Goal: Book appointment/travel/reservation

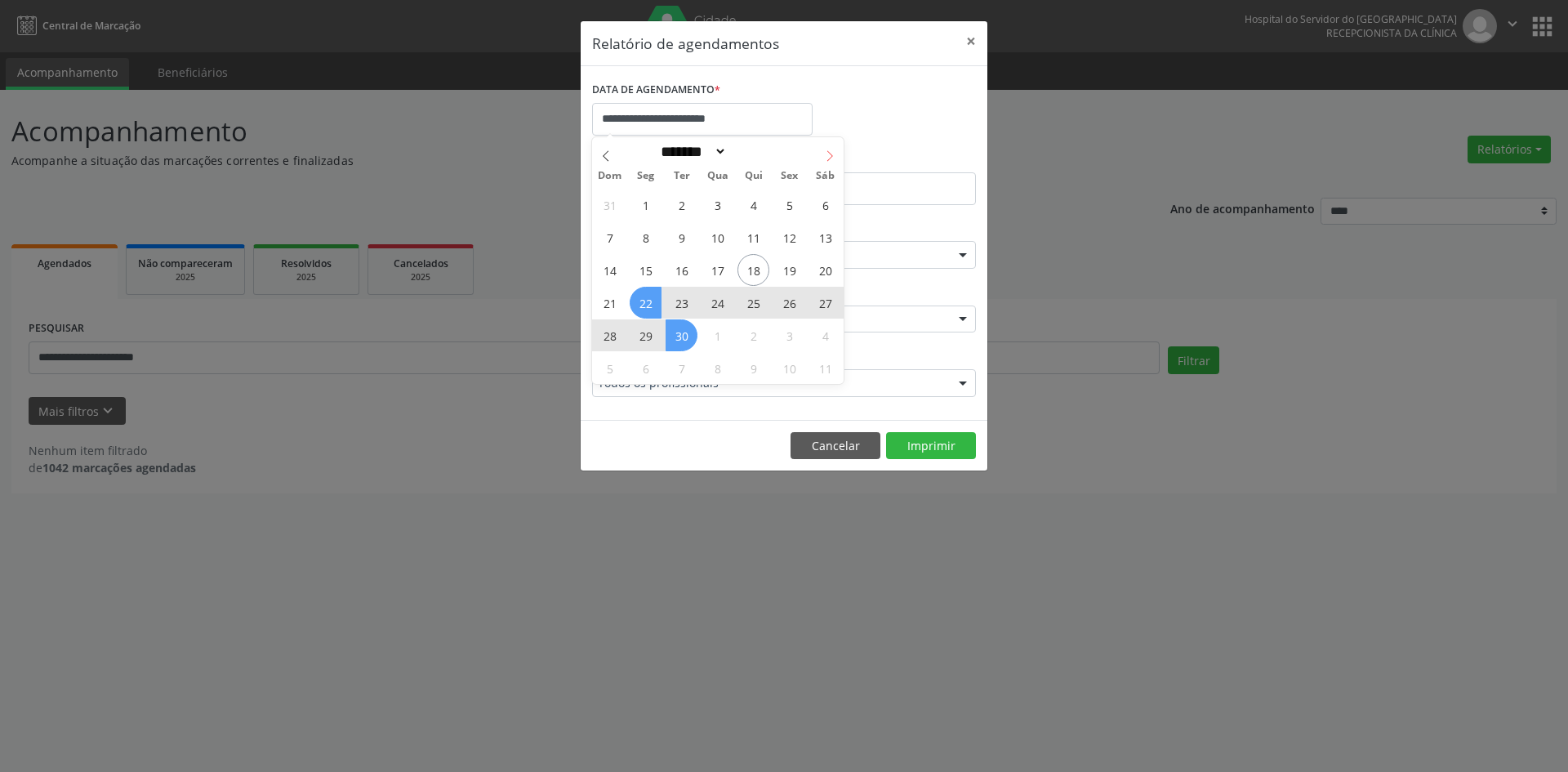
click at [830, 158] on icon at bounding box center [830, 156] width 11 height 11
select select "*"
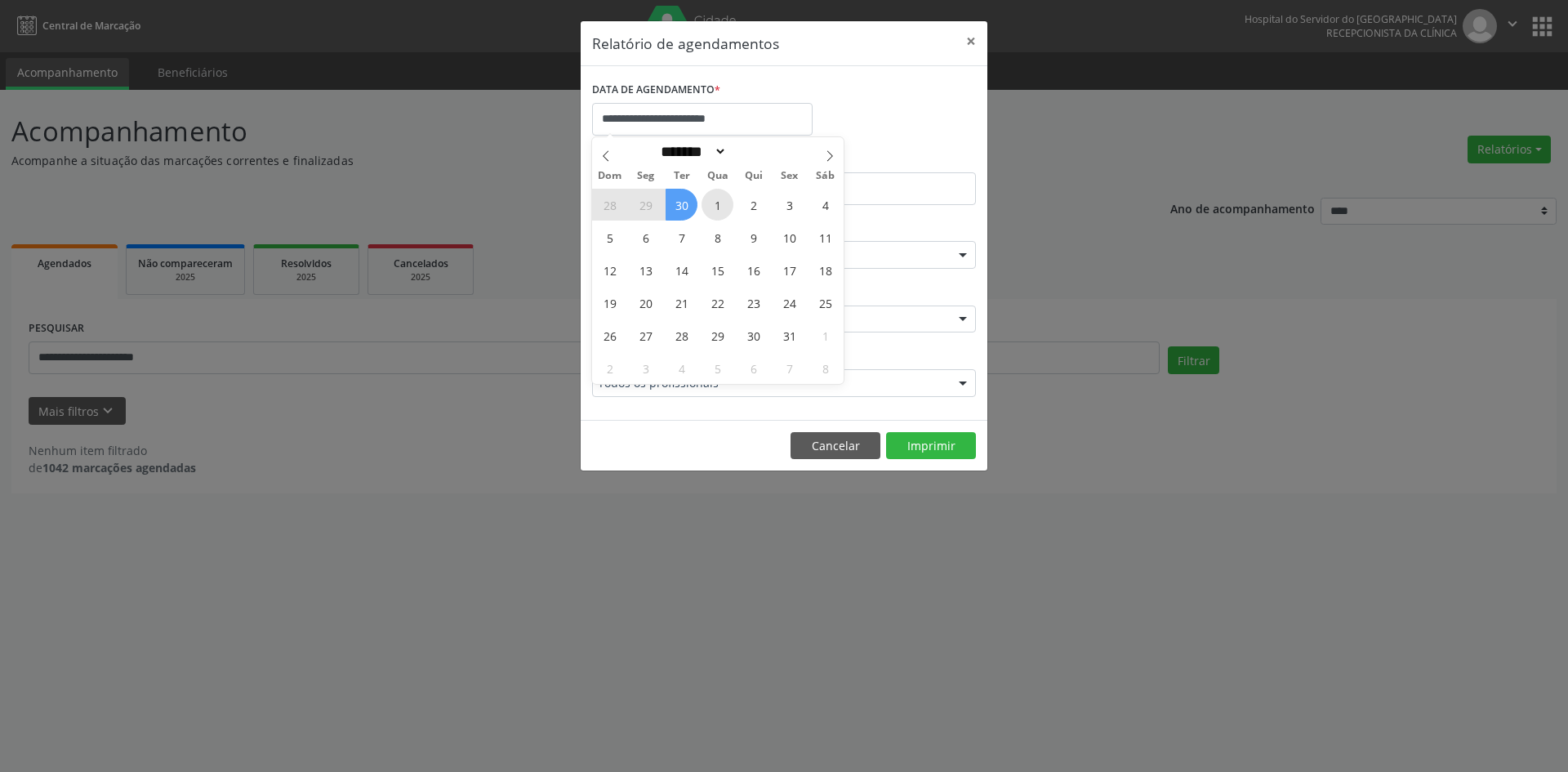
click at [718, 215] on span "1" at bounding box center [717, 205] width 32 height 32
type input "**********"
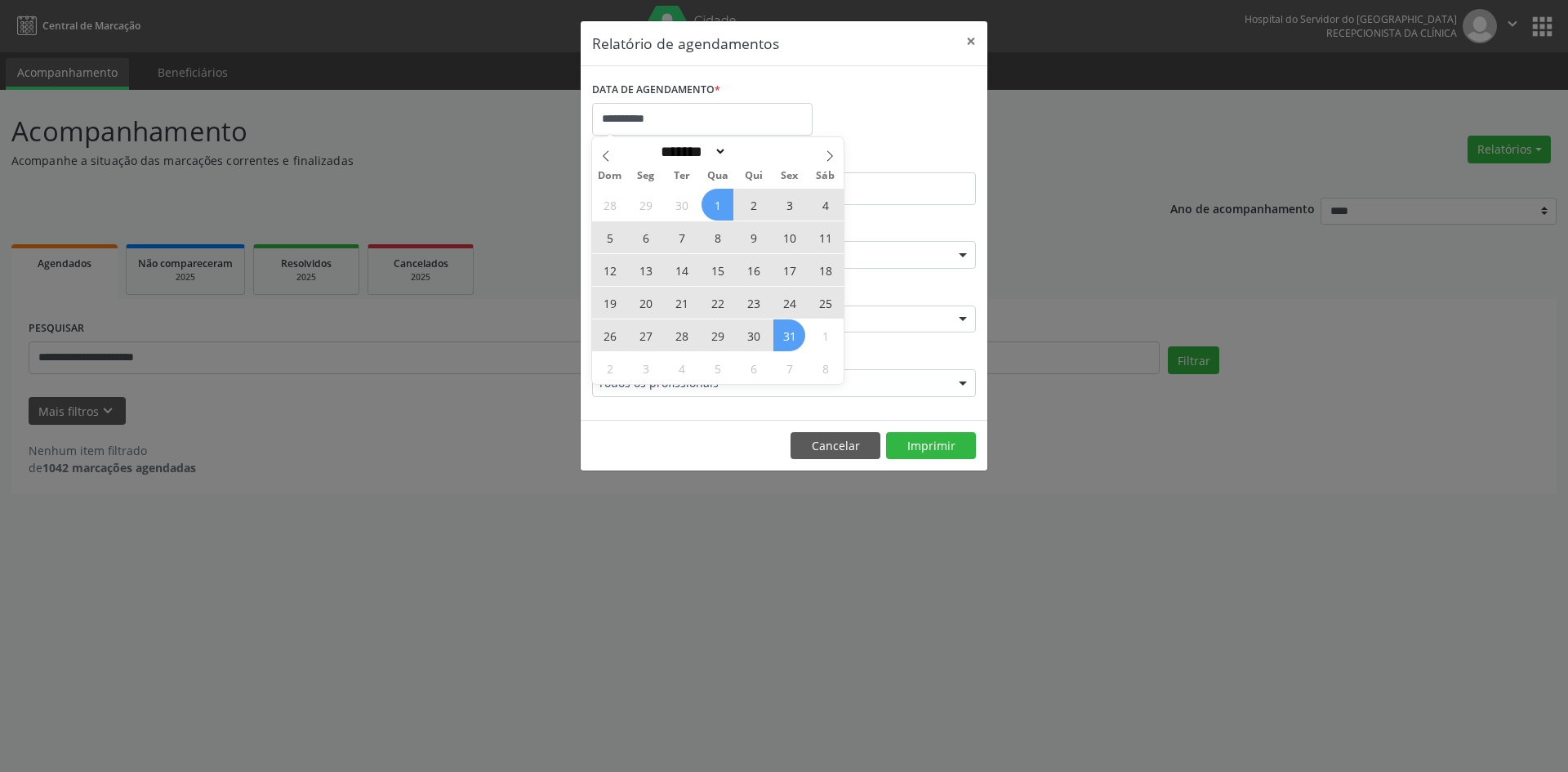
drag, startPoint x: 718, startPoint y: 211, endPoint x: 785, endPoint y: 334, distance: 140.1
click at [785, 334] on div "28 29 30 1 2 3 4 5 6 7 8 9 10 11 12 13 14 15 16 17 18 19 20 21 22 23 24 25 26 2…" at bounding box center [717, 286] width 251 height 196
click at [785, 334] on span "31" at bounding box center [789, 335] width 32 height 32
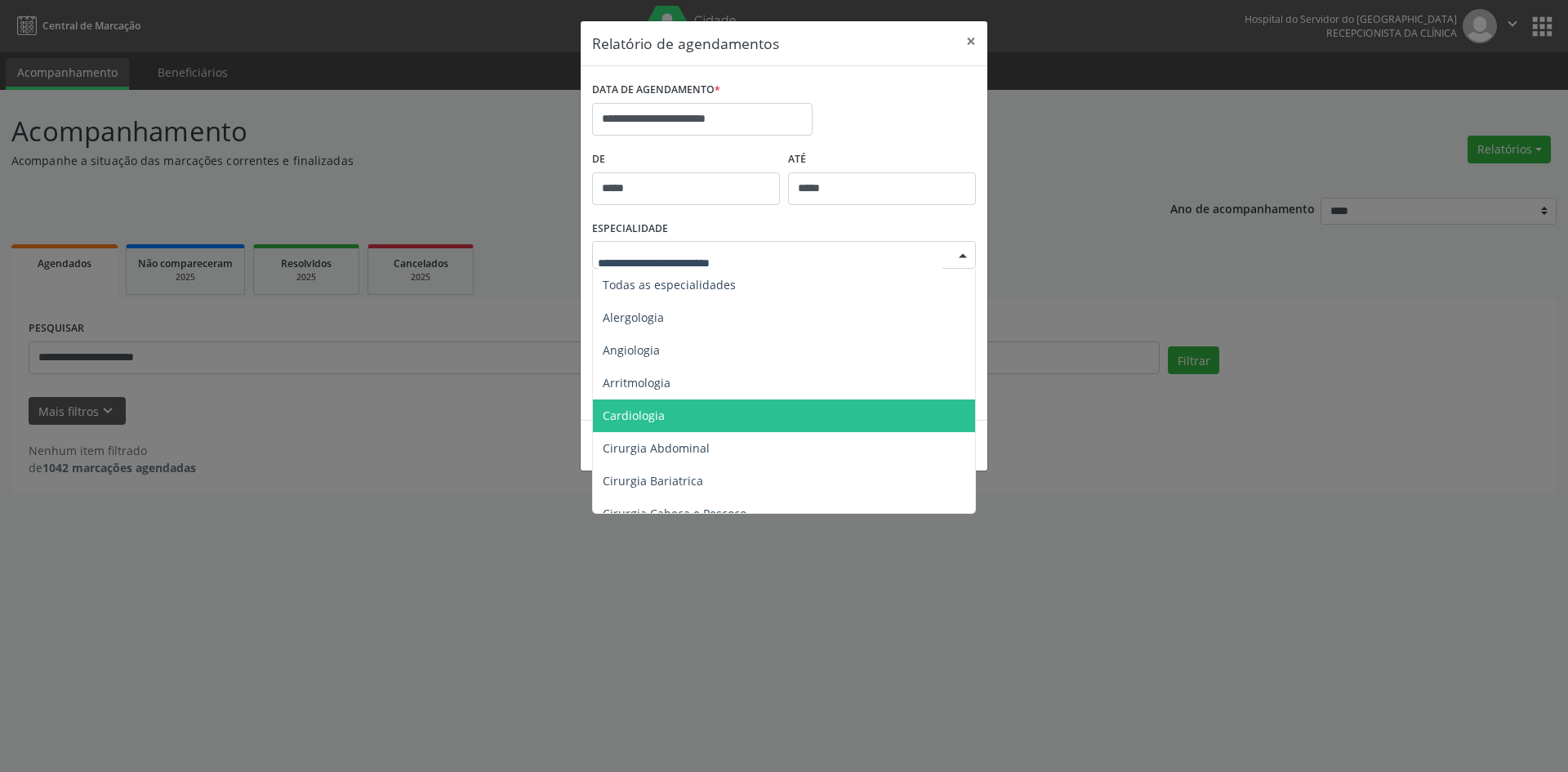
click at [640, 415] on span "Cardiologia" at bounding box center [633, 415] width 62 height 16
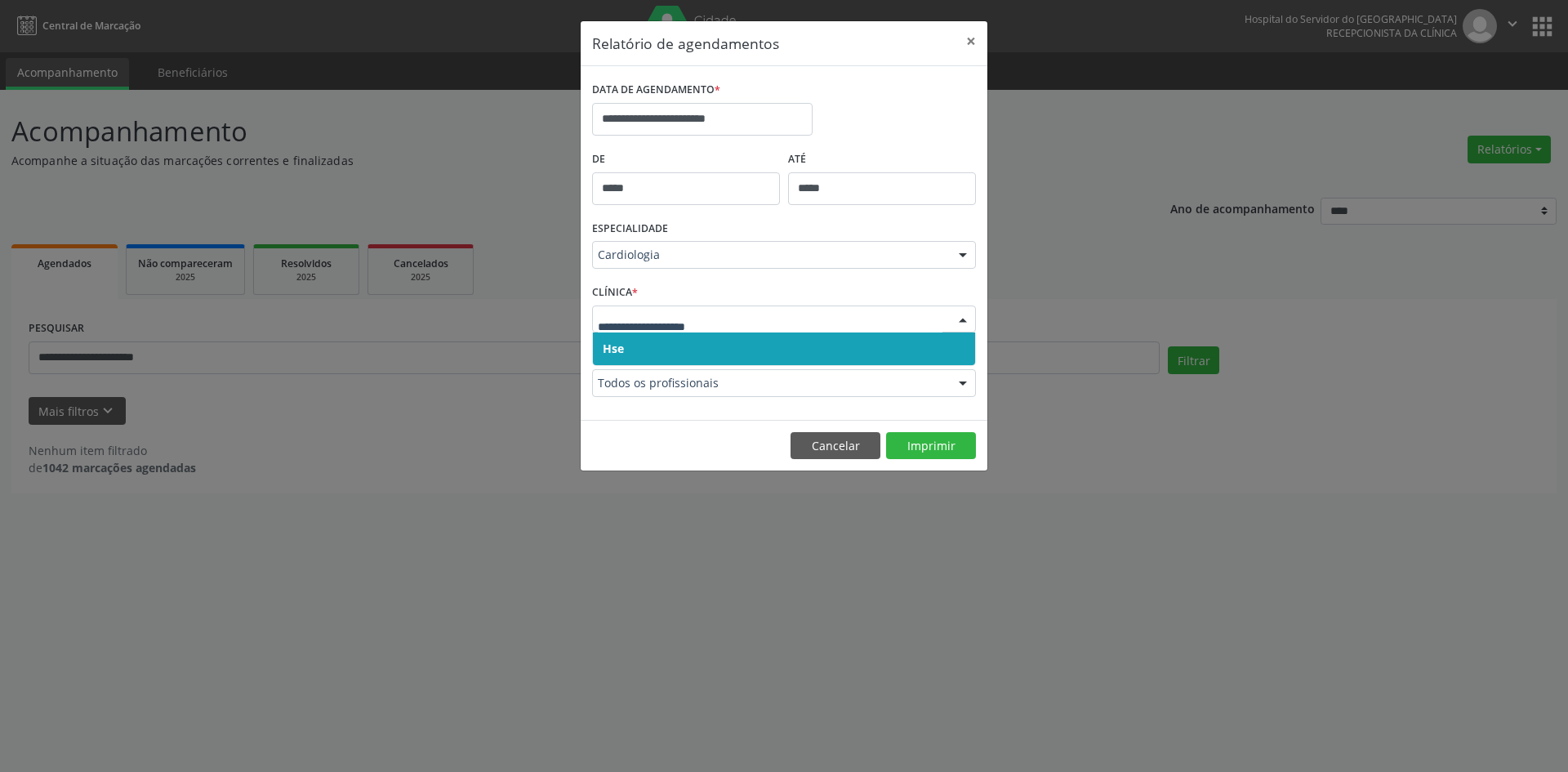
click at [612, 342] on span "Hse" at bounding box center [612, 348] width 21 height 16
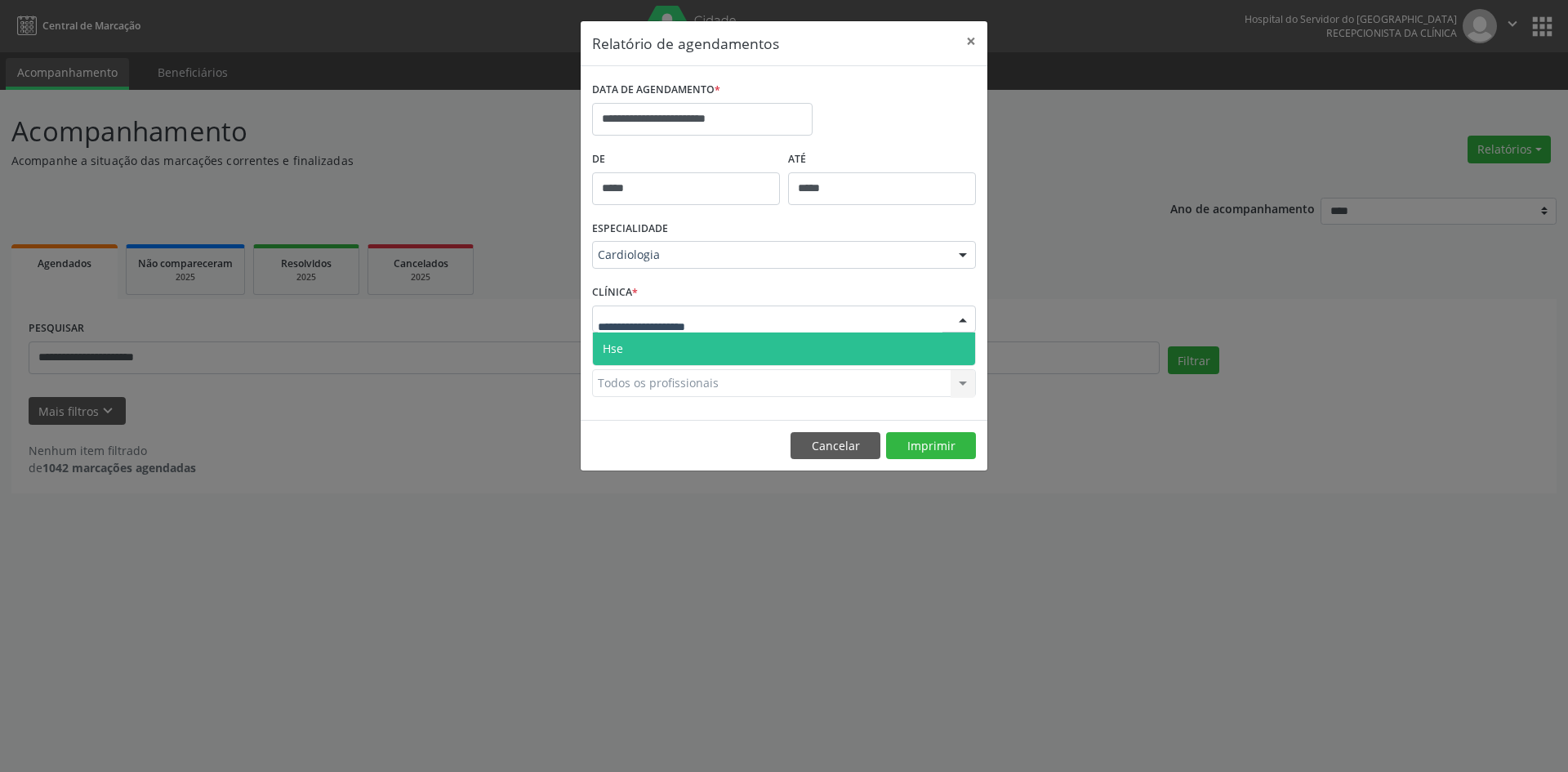
click at [621, 351] on span "Hse" at bounding box center [612, 348] width 20 height 16
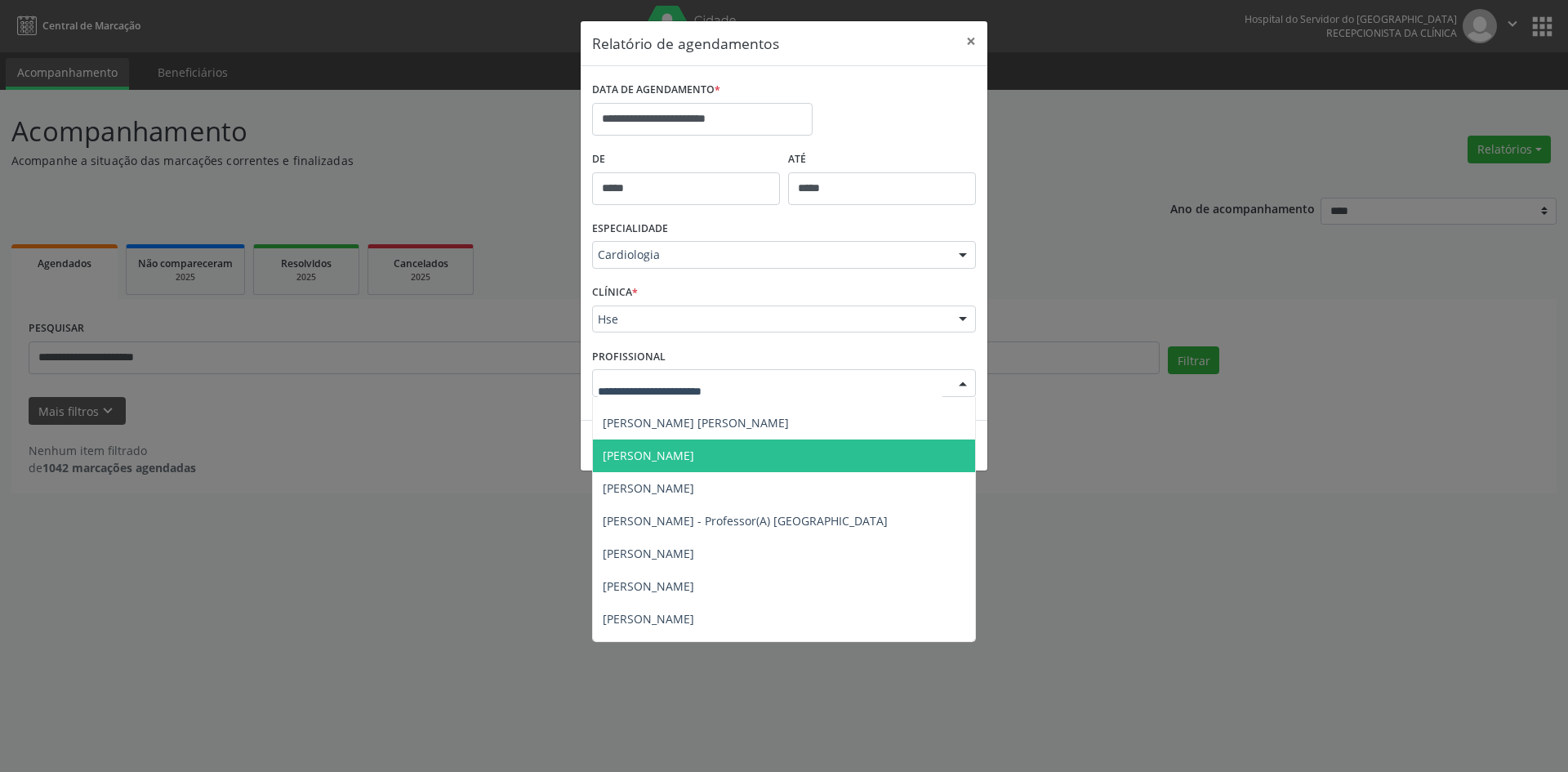
scroll to position [327, 0]
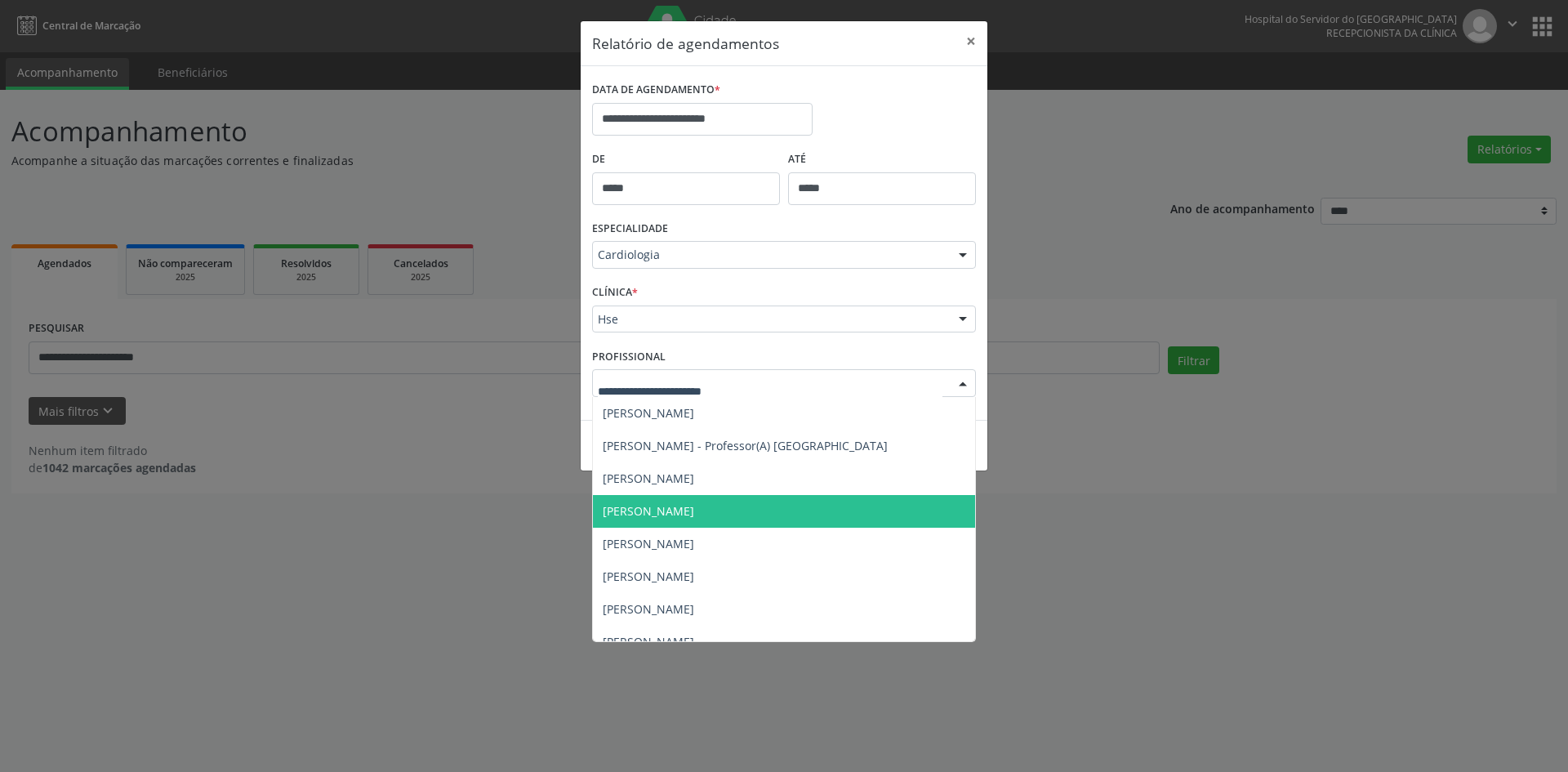
click at [649, 512] on span "[PERSON_NAME]" at bounding box center [647, 510] width 91 height 16
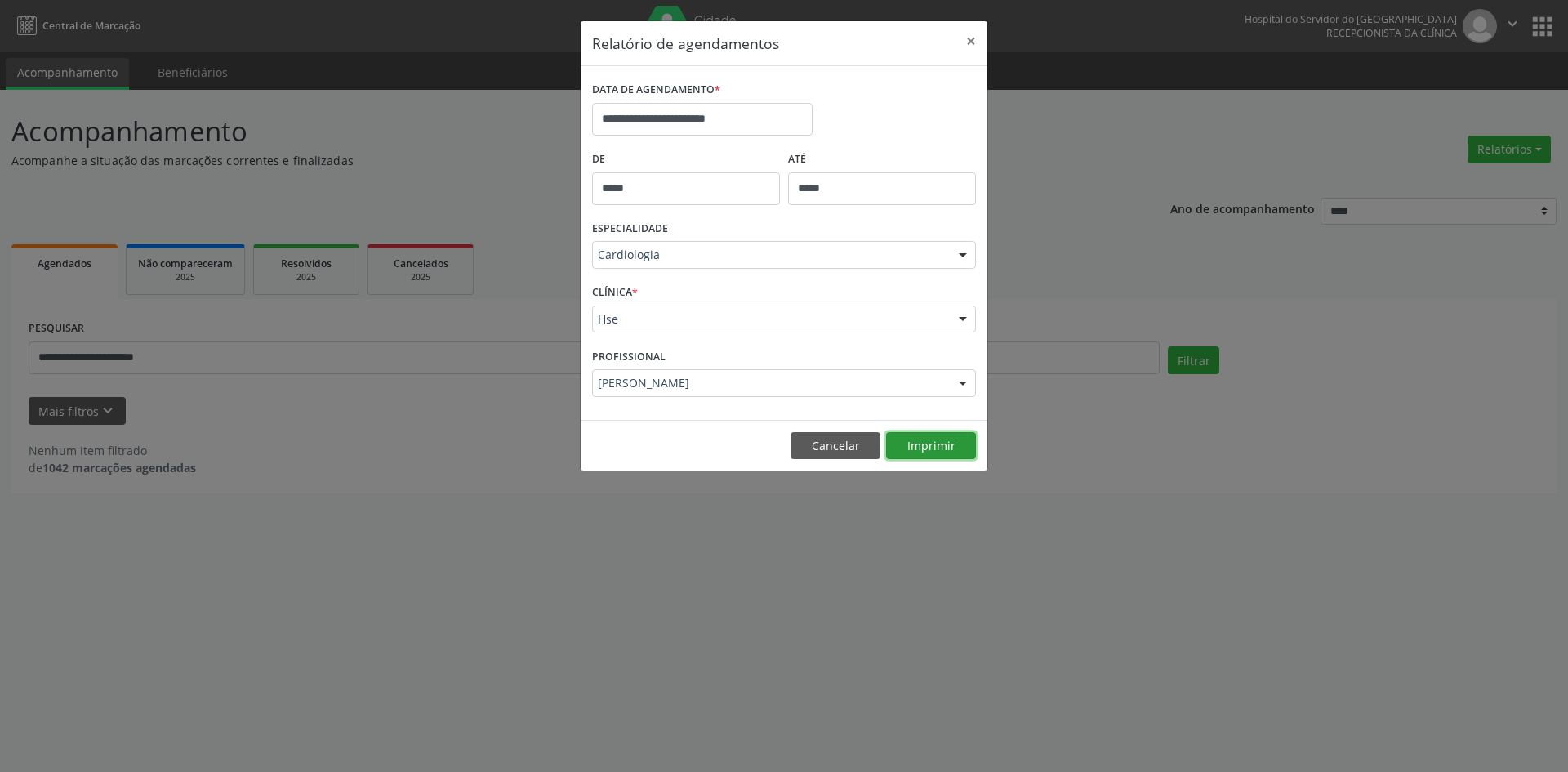
click at [920, 450] on button "Imprimir" at bounding box center [931, 446] width 90 height 28
click at [958, 254] on div at bounding box center [962, 255] width 25 height 28
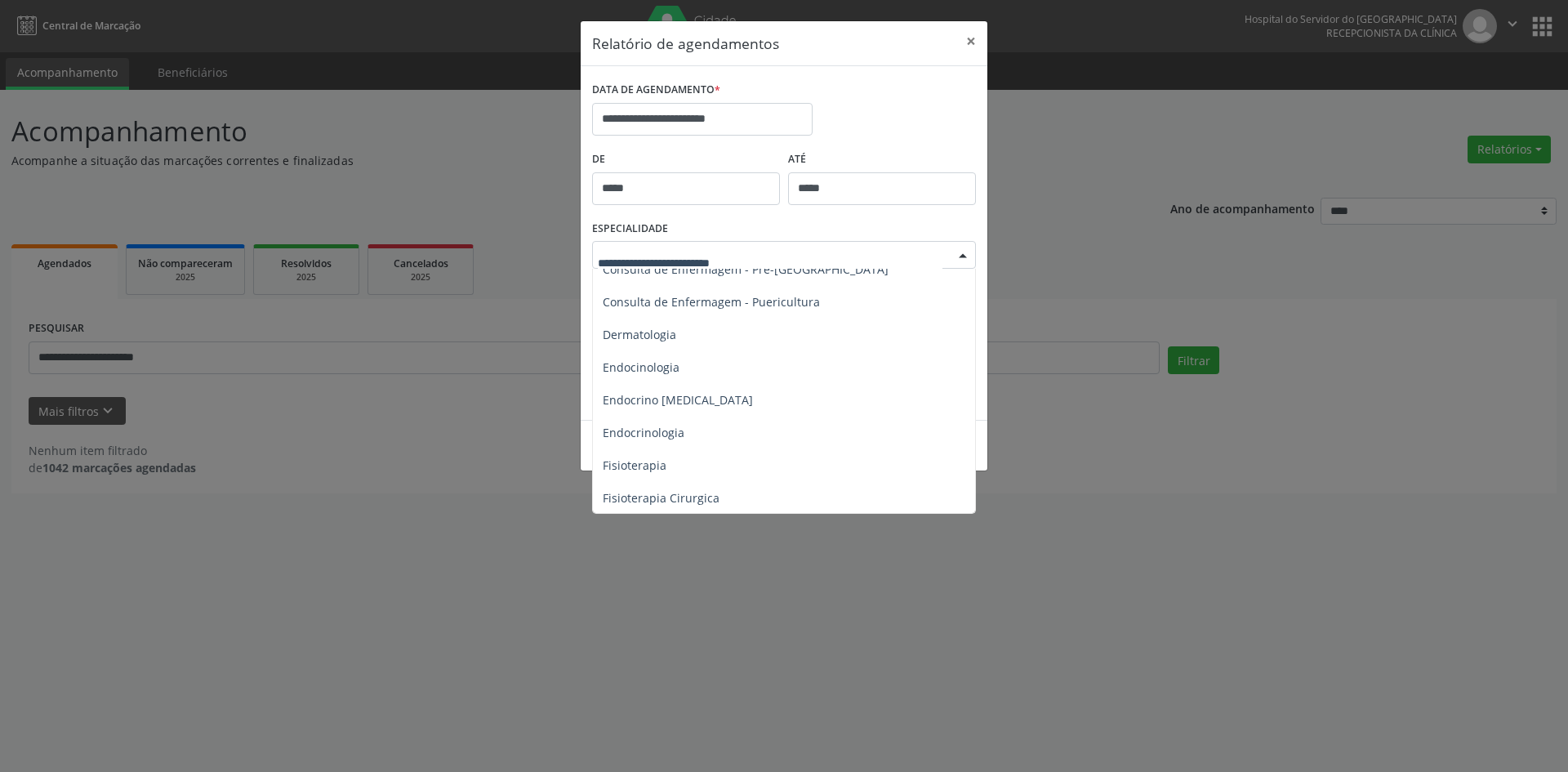
scroll to position [735, 0]
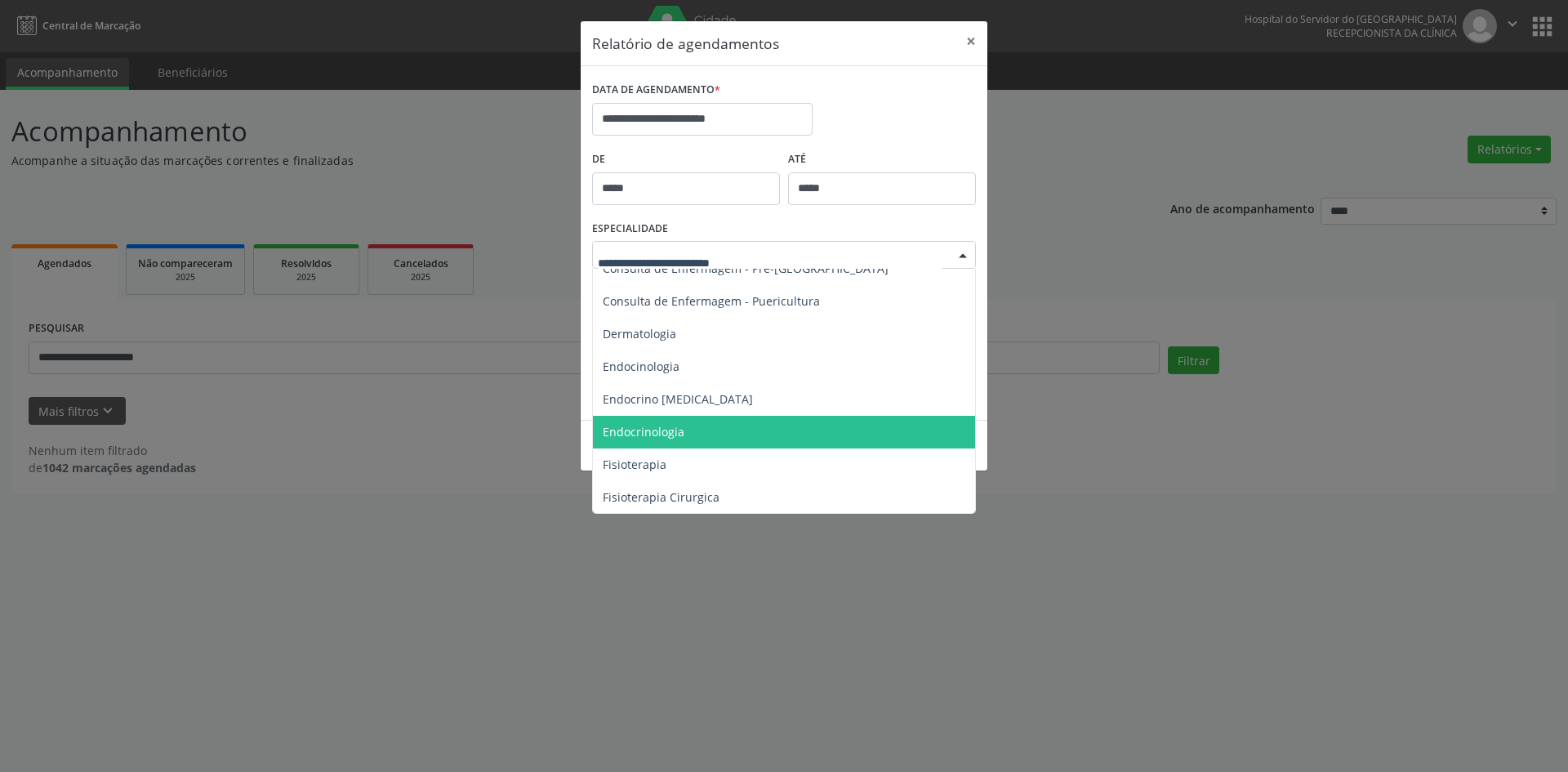
click at [656, 436] on span "Endocrinologia" at bounding box center [643, 431] width 82 height 16
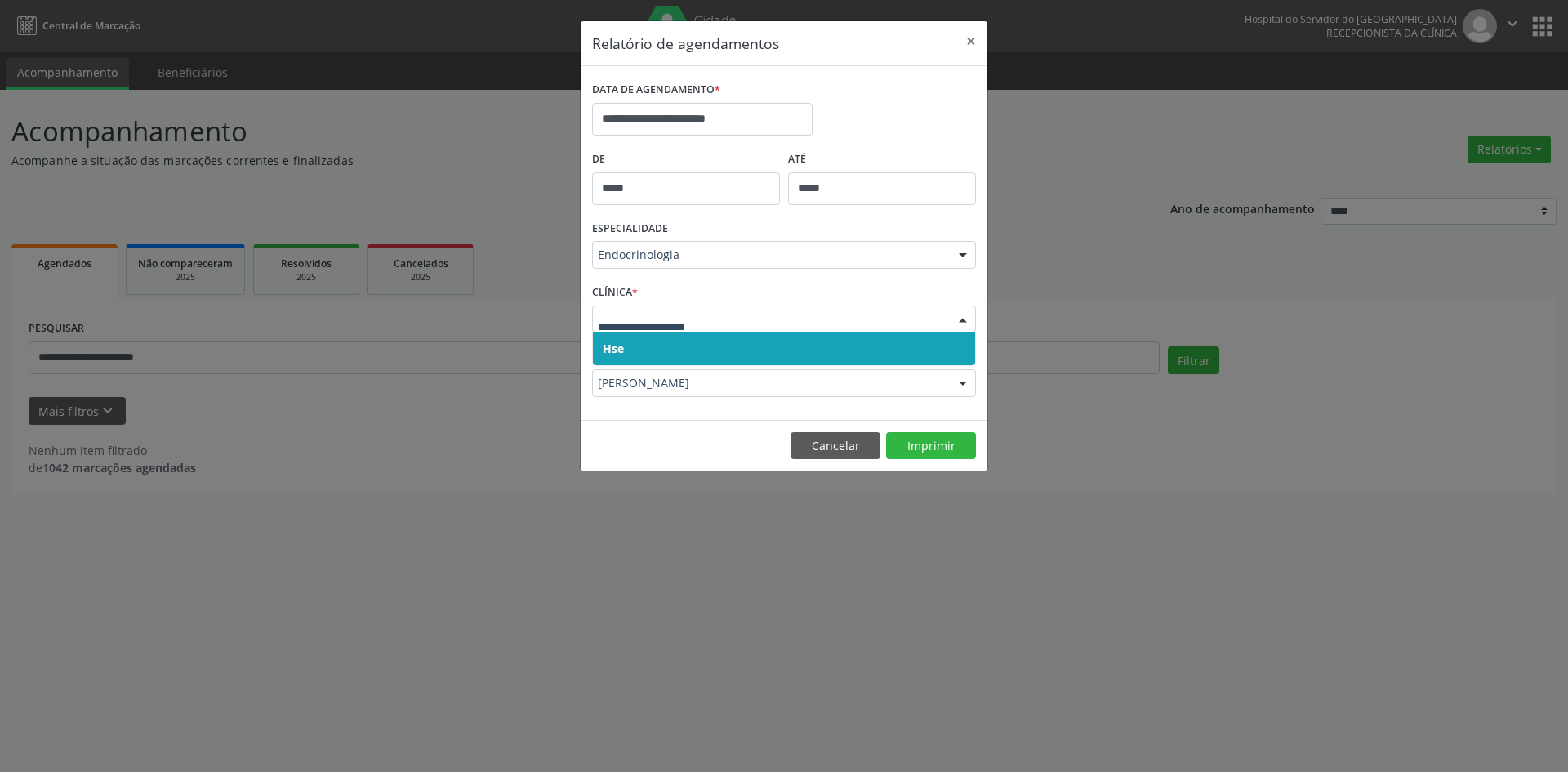
click at [618, 345] on span "Hse" at bounding box center [612, 348] width 21 height 16
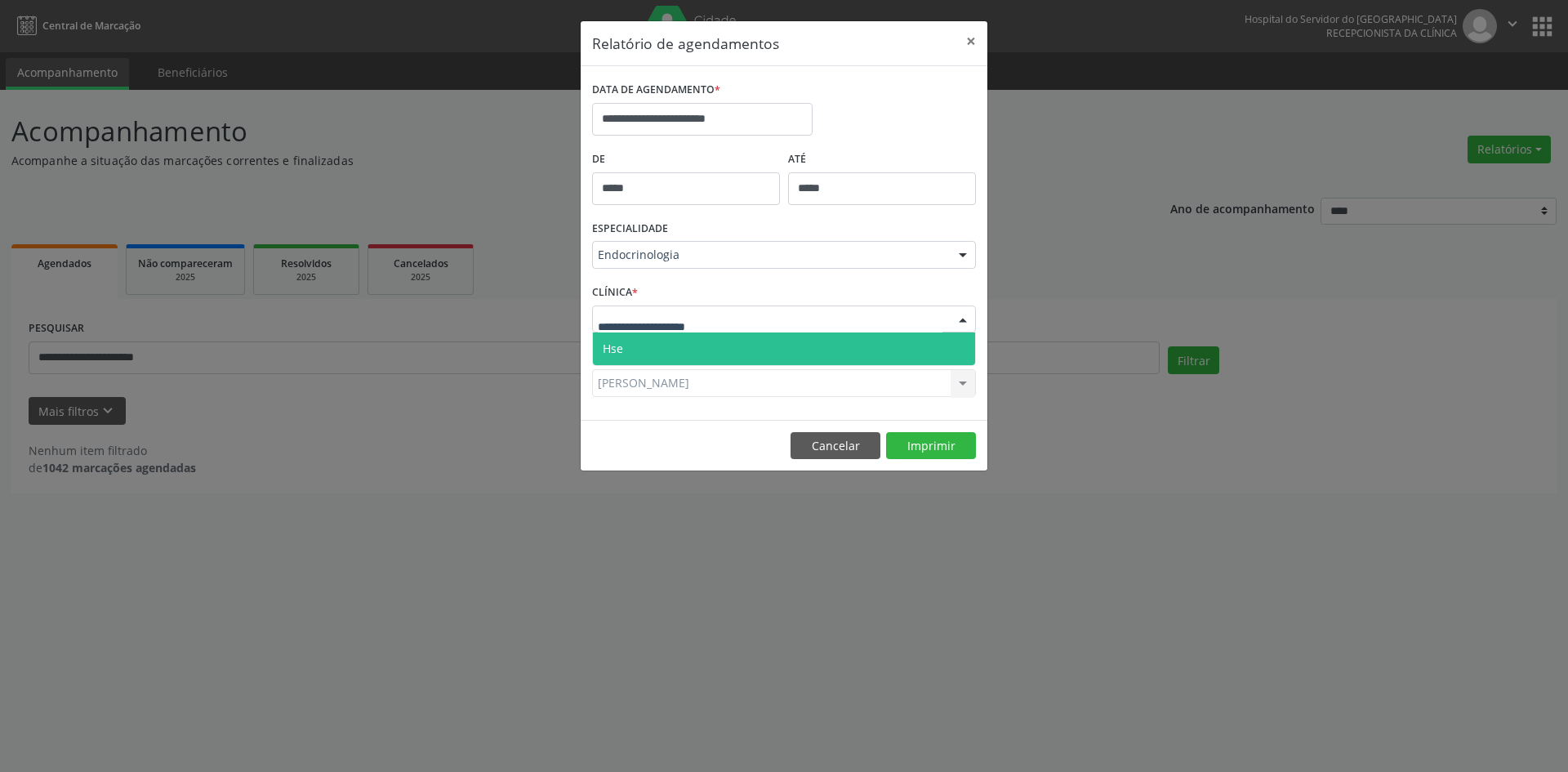
click at [623, 339] on span "Hse" at bounding box center [784, 348] width 382 height 32
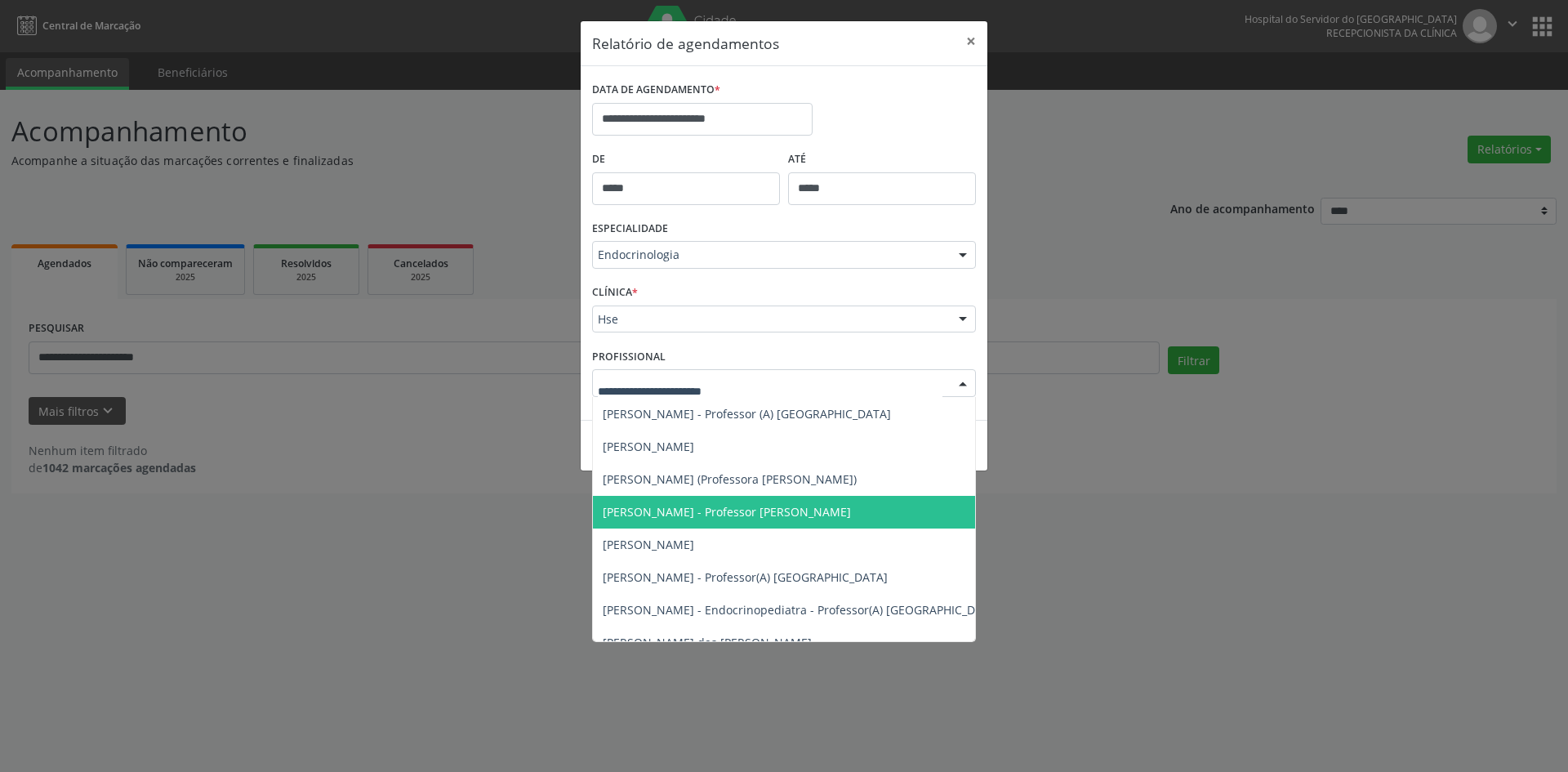
scroll to position [0, 0]
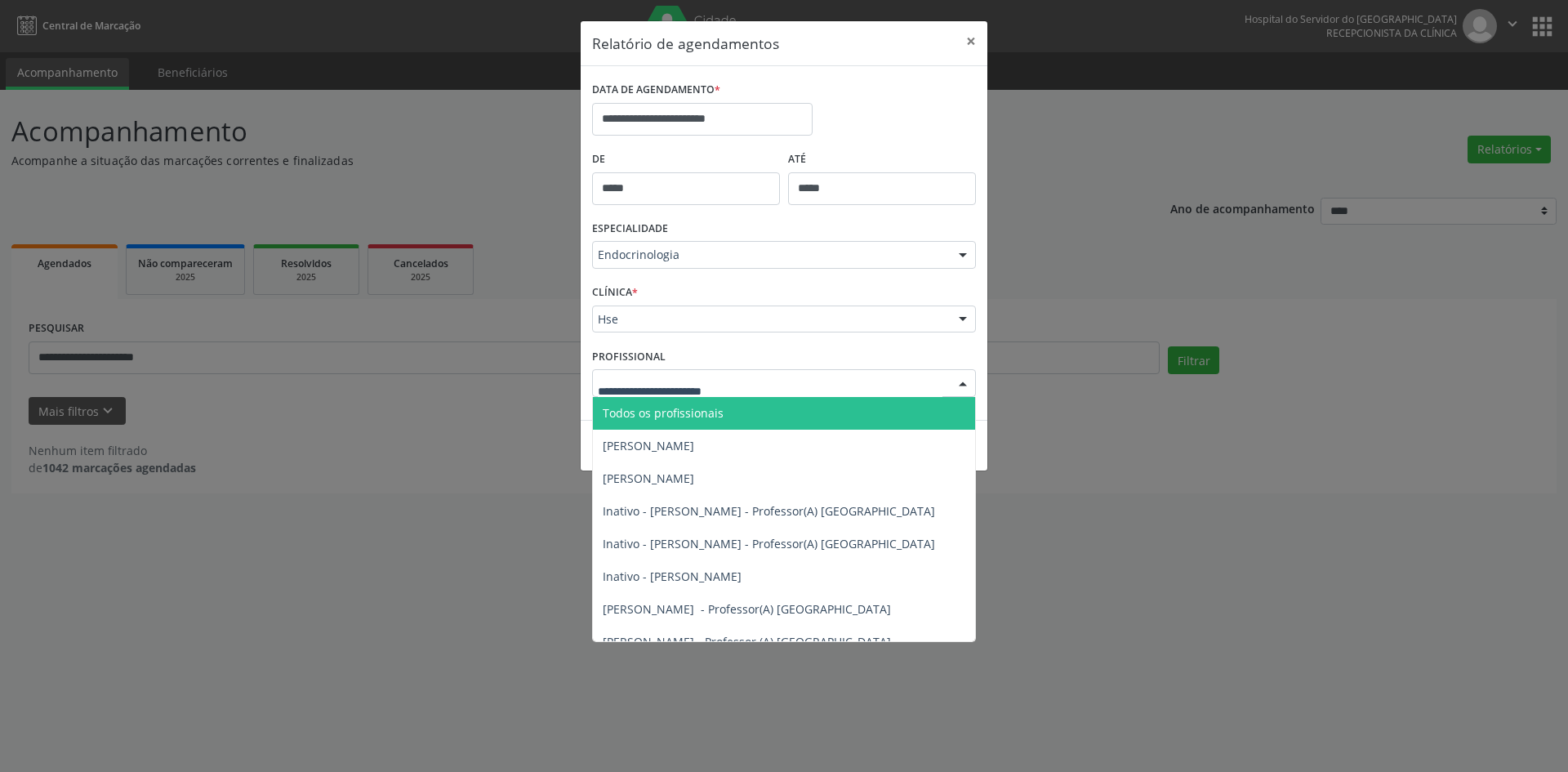
click at [647, 410] on span "Todos os profissionais" at bounding box center [662, 413] width 121 height 16
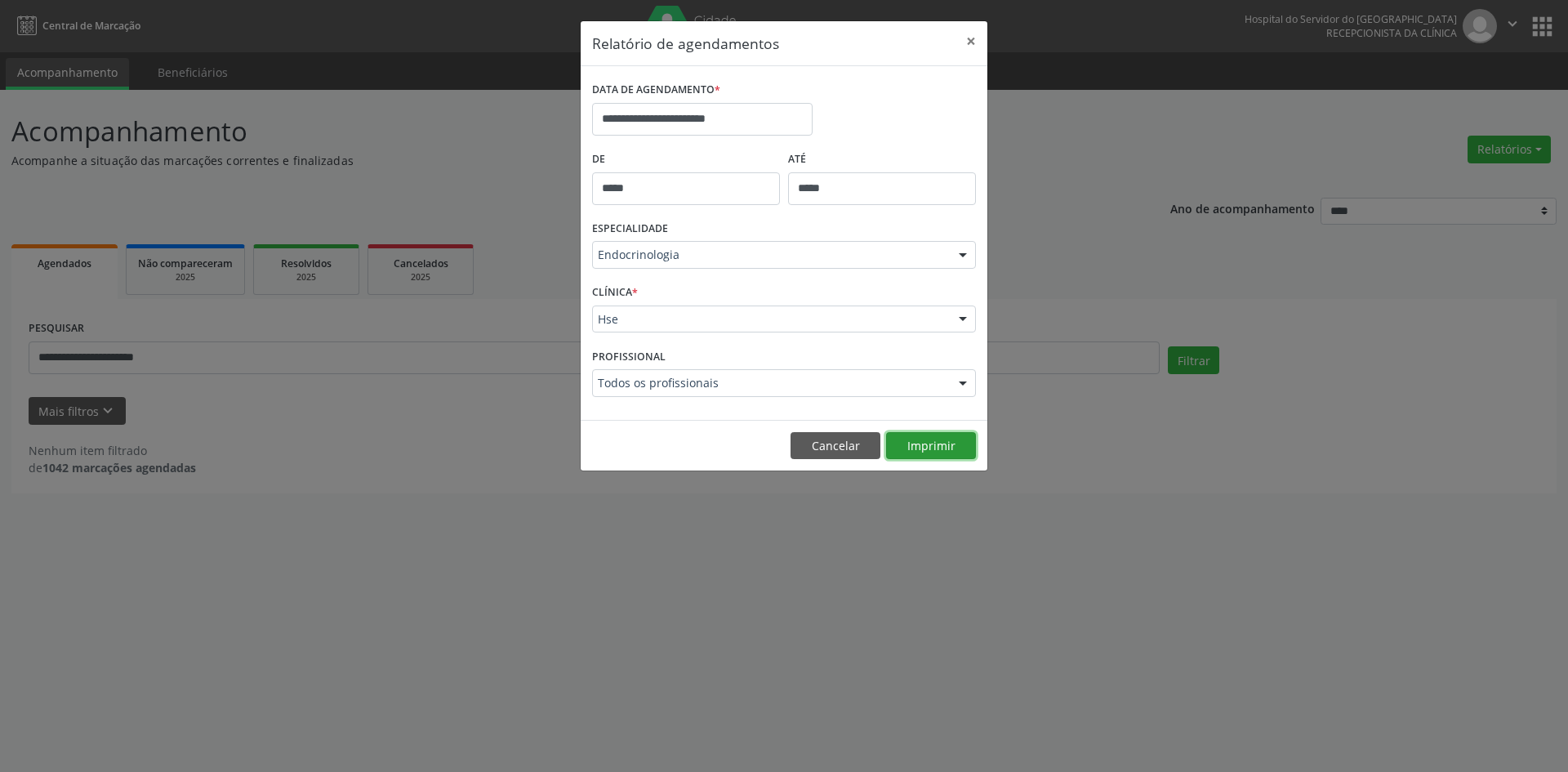
click at [946, 445] on button "Imprimir" at bounding box center [931, 446] width 90 height 28
